Goal: Communication & Community: Answer question/provide support

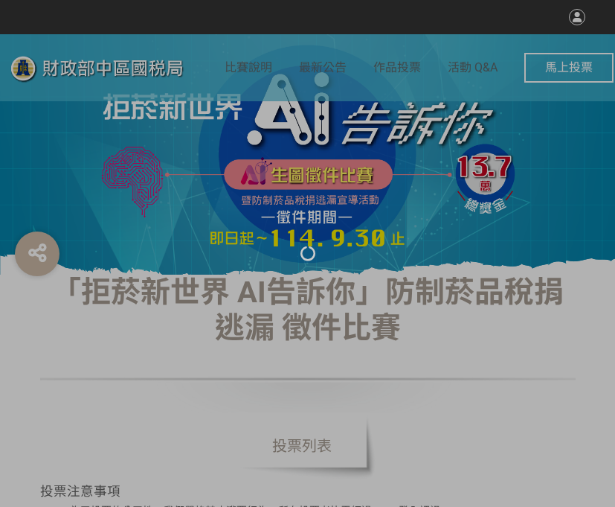
select select "vote"
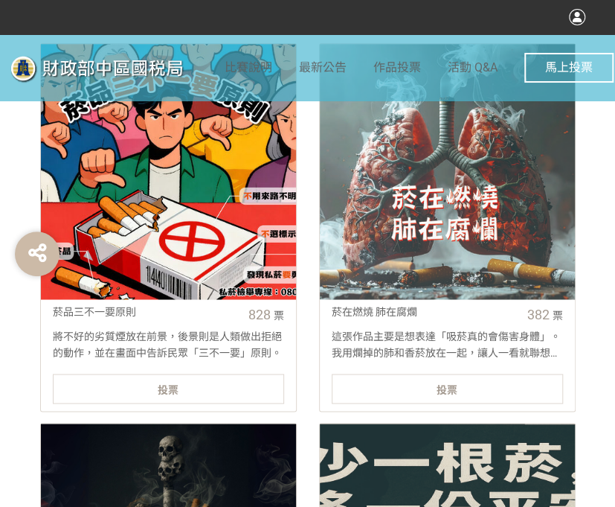
scroll to position [595, 0]
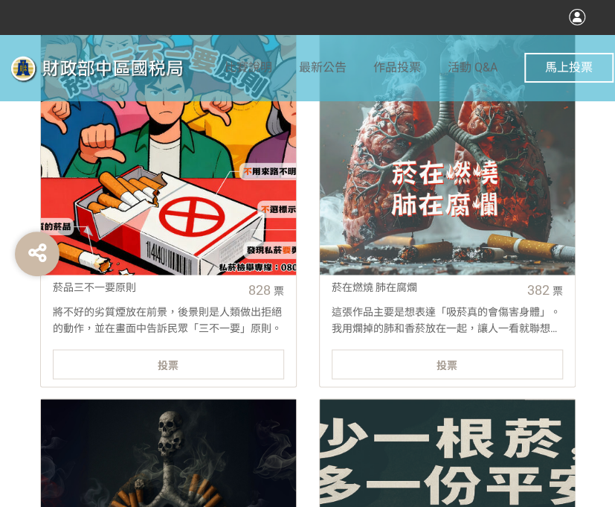
click at [182, 367] on div "投票" at bounding box center [168, 364] width 231 height 30
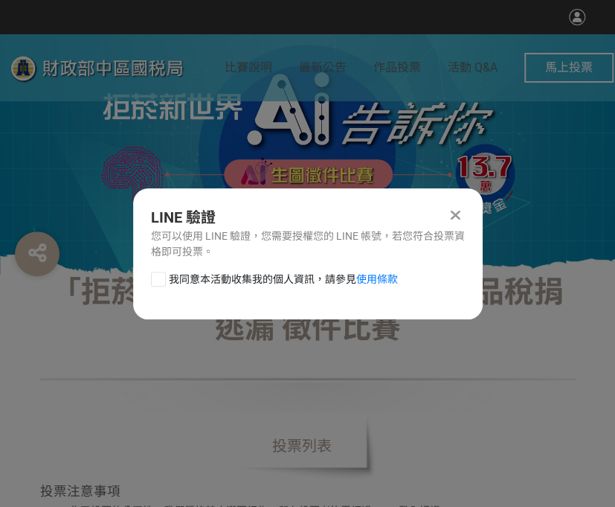
scroll to position [0, 0]
click at [160, 273] on div at bounding box center [158, 278] width 15 height 15
checkbox input "true"
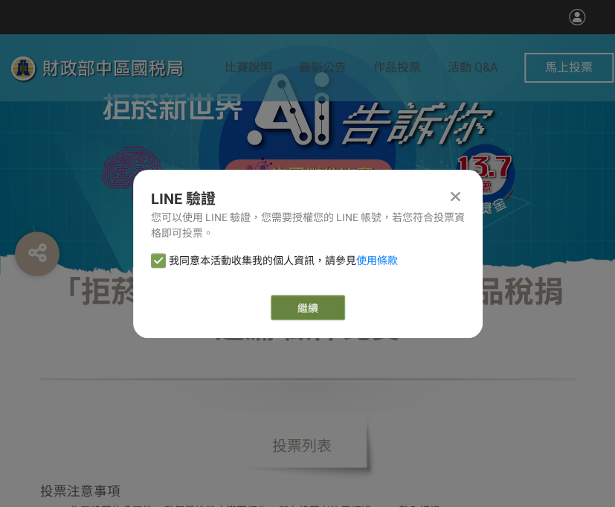
click at [312, 312] on link "繼續" at bounding box center [308, 307] width 74 height 25
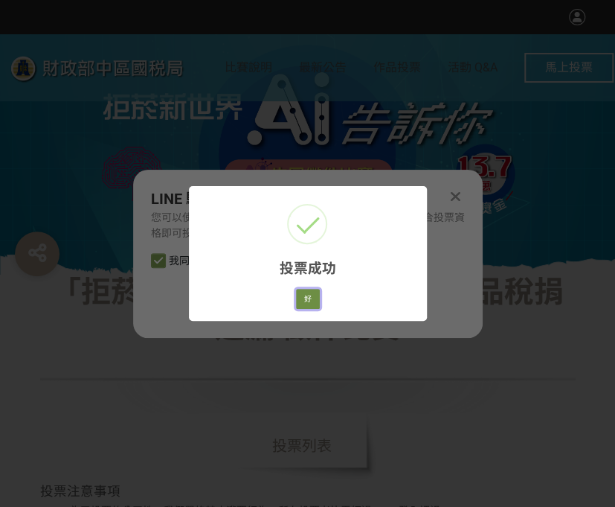
click at [315, 293] on button "好" at bounding box center [308, 299] width 24 height 21
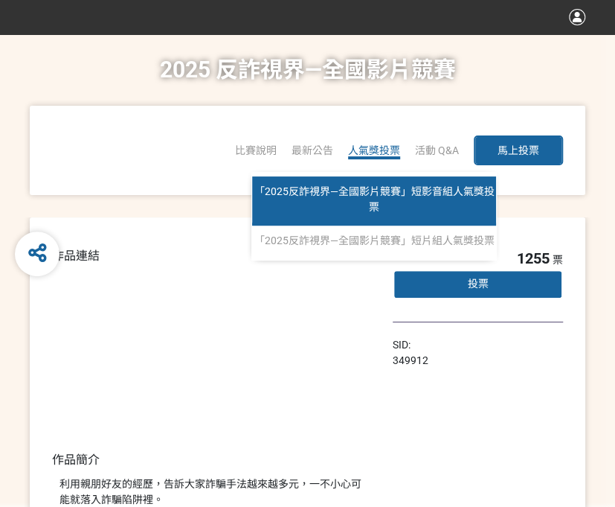
click at [366, 196] on span "「2025反詐視界—全國影片競賽」短影音組人氣獎投票" at bounding box center [374, 199] width 240 height 28
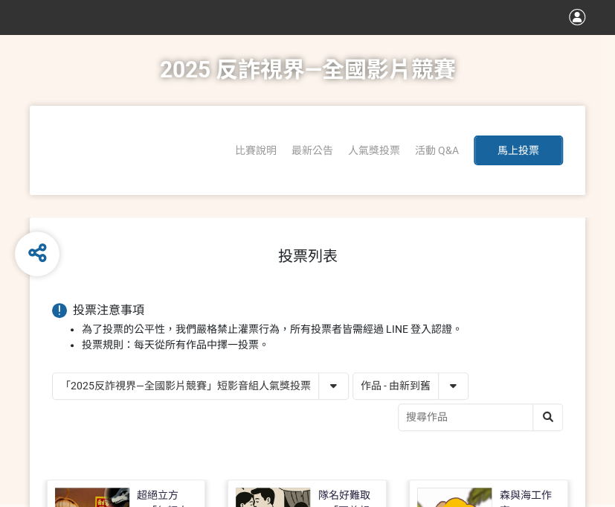
click at [411, 386] on select "作品 - 由新到舊 作品 - 由舊到新 票數 - 由多到少 票數 - 由少到多" at bounding box center [410, 386] width 115 height 26
select select "vote"
click at [353, 373] on select "作品 - 由新到舊 作品 - 由舊到新 票數 - 由多到少 票數 - 由少到多" at bounding box center [410, 386] width 115 height 26
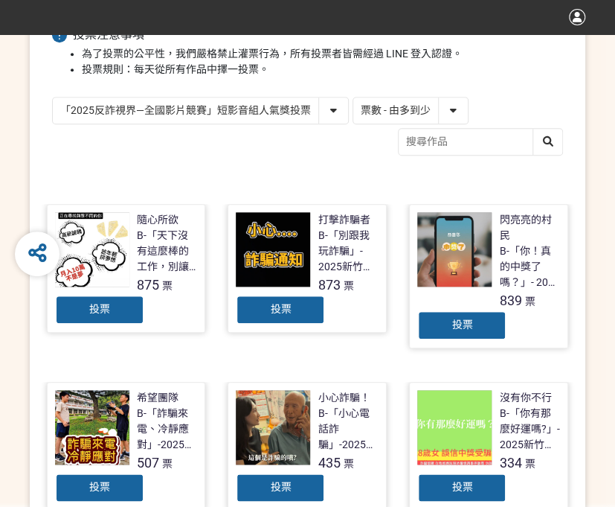
scroll to position [298, 0]
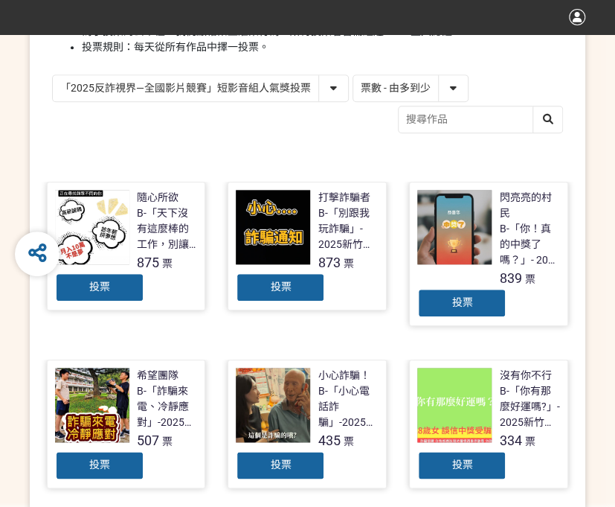
click at [447, 298] on div "投票" at bounding box center [461, 303] width 89 height 30
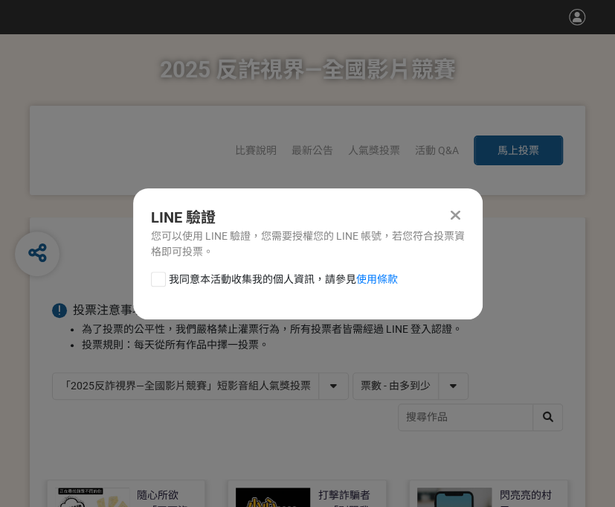
click at [155, 276] on div at bounding box center [158, 278] width 15 height 15
checkbox input "true"
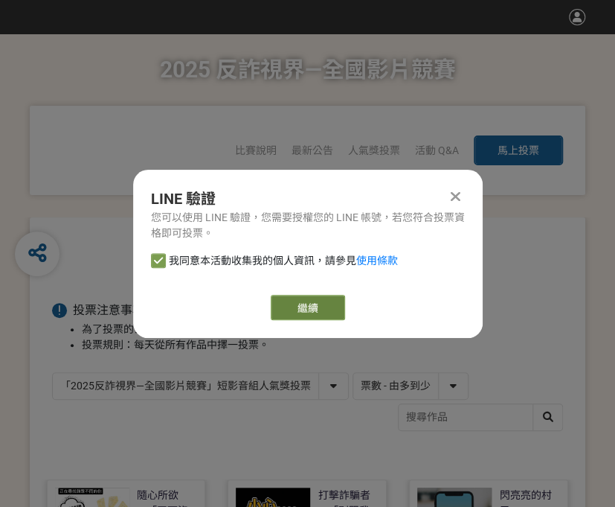
click at [293, 301] on link "繼續" at bounding box center [308, 307] width 74 height 25
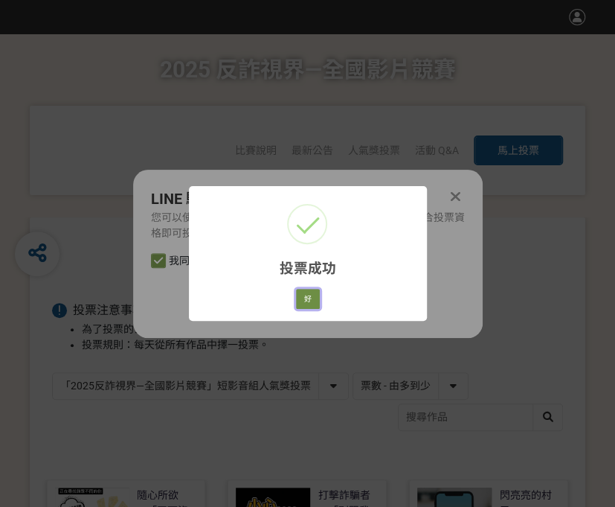
click at [305, 292] on button "好" at bounding box center [308, 299] width 24 height 21
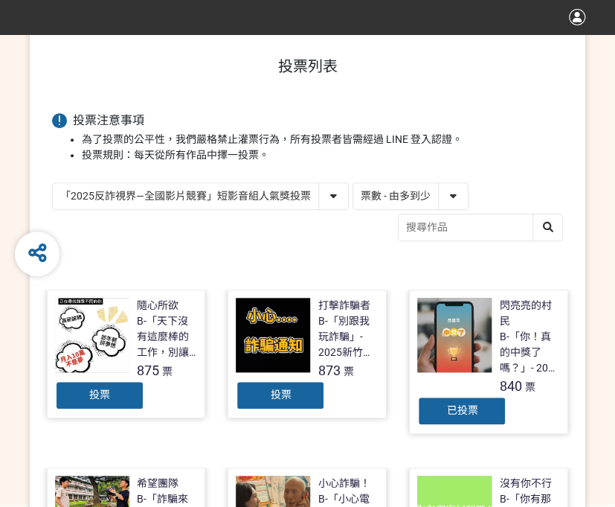
scroll to position [212, 0]
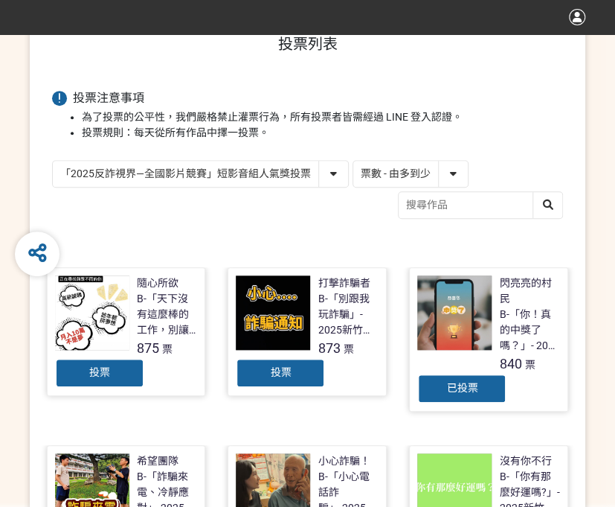
drag, startPoint x: 181, startPoint y: 173, endPoint x: 182, endPoint y: 185, distance: 12.0
click at [181, 173] on select "「2025反詐視界—全國影片競賽」短影音組人氣獎投票 「2025反詐視界—全國影片競賽」短片組人氣獎投票" at bounding box center [200, 174] width 295 height 26
select select "13146"
click at [53, 161] on select "「2025反詐視界—全國影片競賽」短影音組人氣獎投票 「2025反詐視界—全國影片競賽」短片組人氣獎投票" at bounding box center [200, 174] width 295 height 26
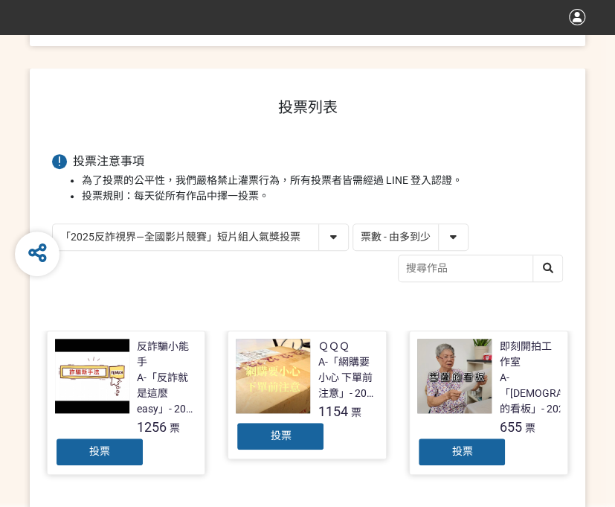
scroll to position [223, 0]
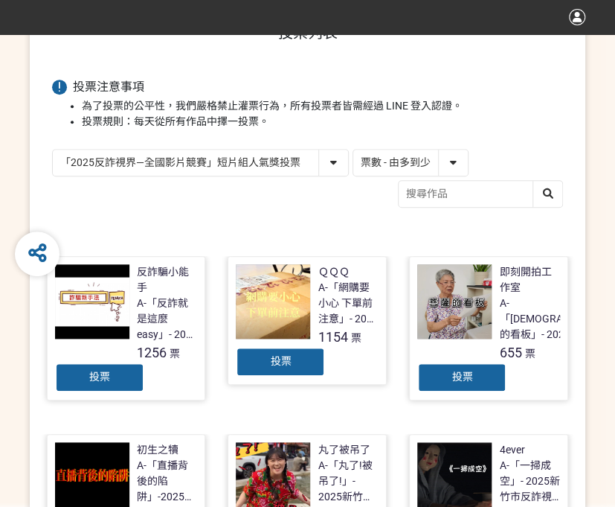
click at [273, 359] on span "投票" at bounding box center [280, 361] width 21 height 12
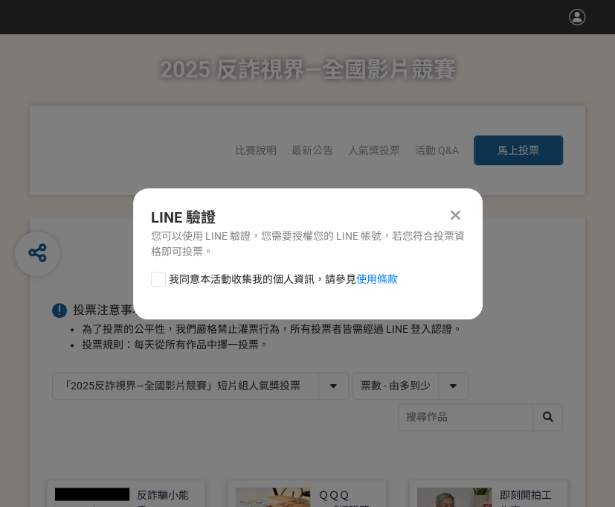
scroll to position [0, 0]
click at [162, 279] on div at bounding box center [158, 278] width 15 height 15
checkbox input "true"
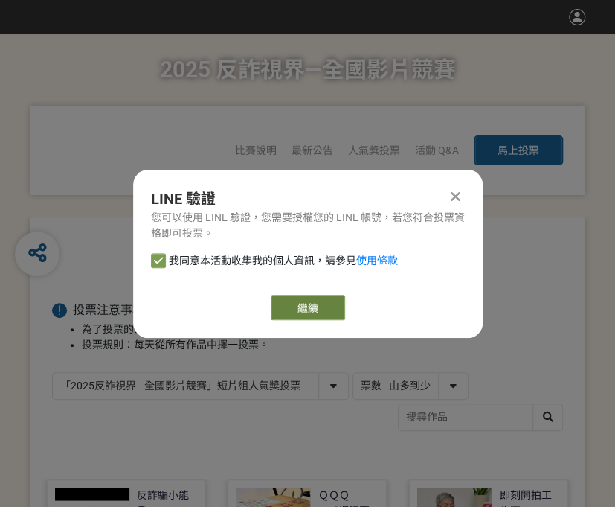
click at [338, 307] on link "繼續" at bounding box center [308, 307] width 74 height 25
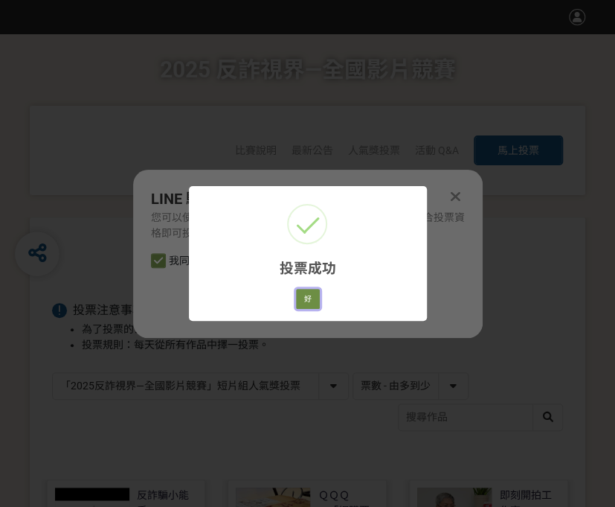
drag, startPoint x: 309, startPoint y: 303, endPoint x: 385, endPoint y: 192, distance: 134.7
click at [309, 303] on button "好" at bounding box center [308, 299] width 24 height 21
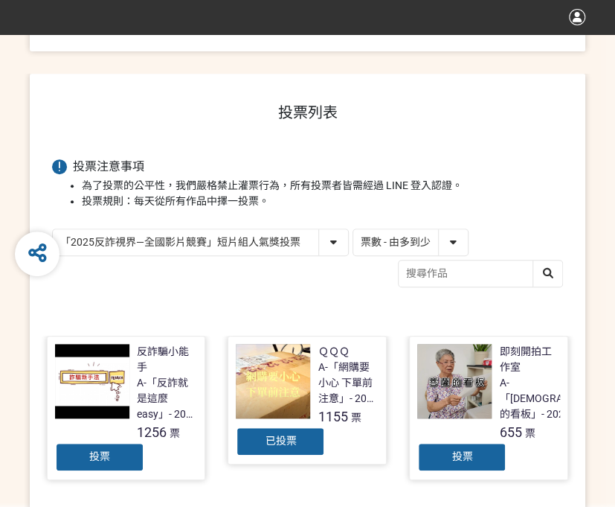
scroll to position [187, 0]
